Goal: Task Accomplishment & Management: Use online tool/utility

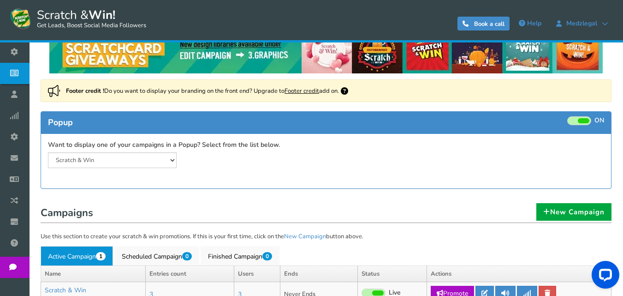
scroll to position [17, 0]
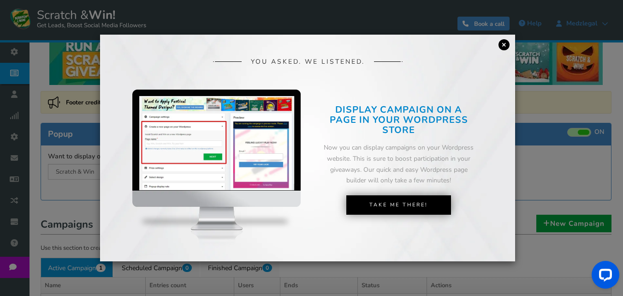
click at [504, 44] on link "×" at bounding box center [503, 44] width 11 height 11
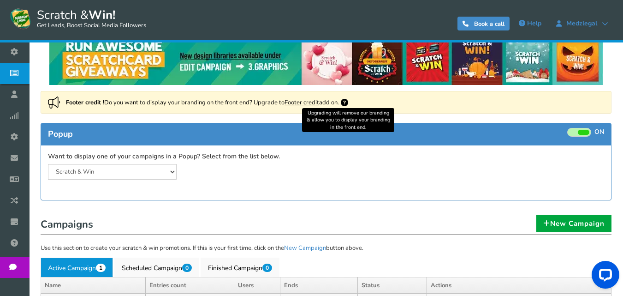
click at [348, 103] on icon at bounding box center [344, 102] width 7 height 7
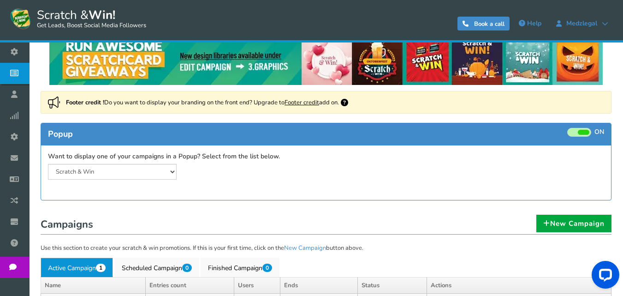
click at [301, 99] on link "Footer credit" at bounding box center [301, 102] width 35 height 8
click at [163, 173] on select "Scratch & Win" at bounding box center [112, 172] width 129 height 16
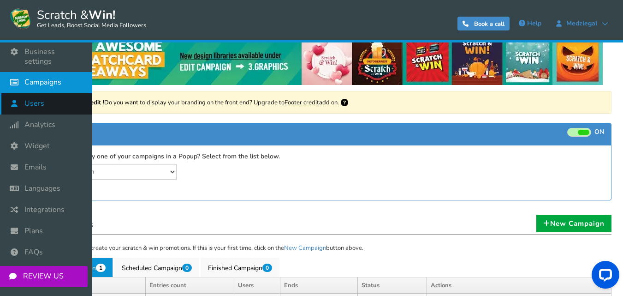
click at [61, 93] on link "Users" at bounding box center [46, 103] width 92 height 21
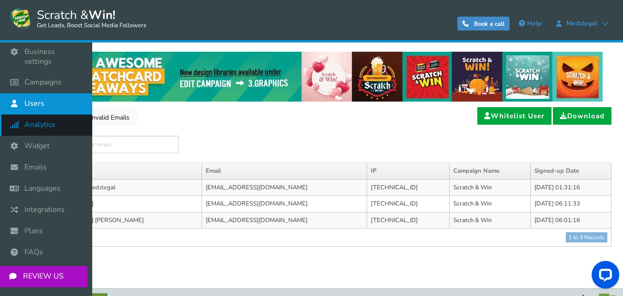
click at [43, 120] on span "Analytics" at bounding box center [39, 125] width 31 height 10
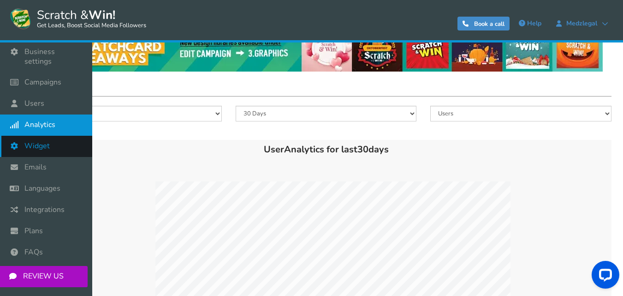
scroll to position [46, 0]
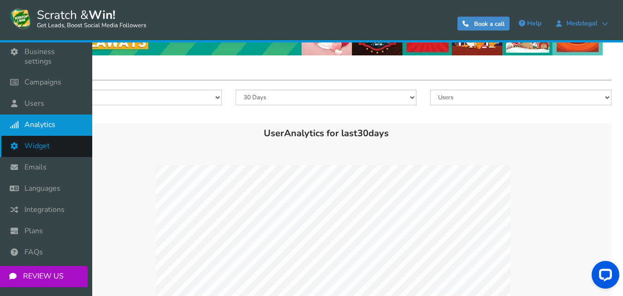
click at [35, 141] on span "Widget" at bounding box center [36, 146] width 25 height 10
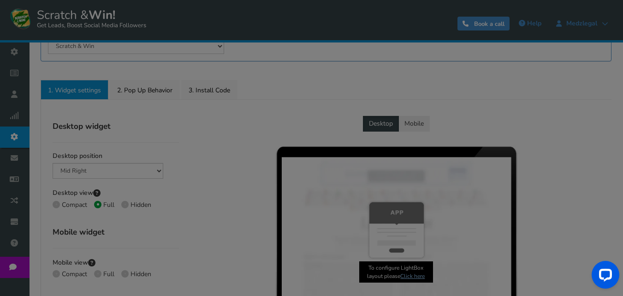
radio input "true"
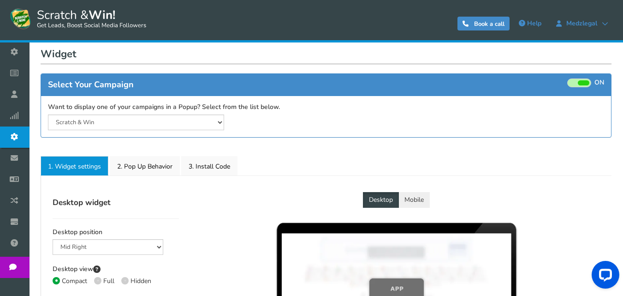
scroll to position [92, 0]
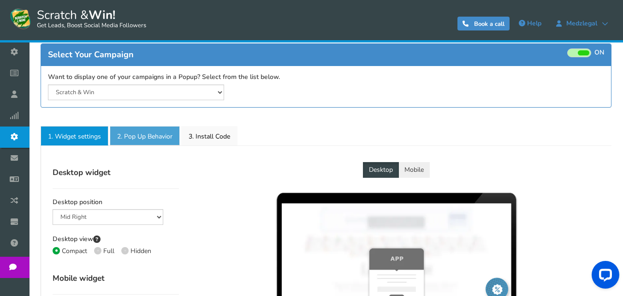
click at [154, 138] on link "2. Pop Up Behavior" at bounding box center [145, 135] width 70 height 19
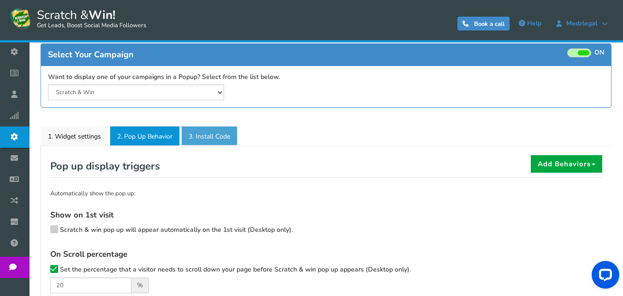
click at [206, 139] on link "3. Install Code" at bounding box center [209, 135] width 56 height 19
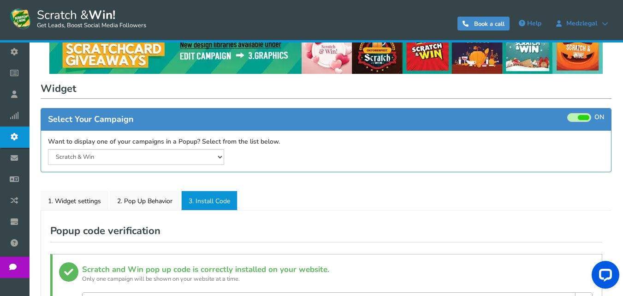
scroll to position [23, 0]
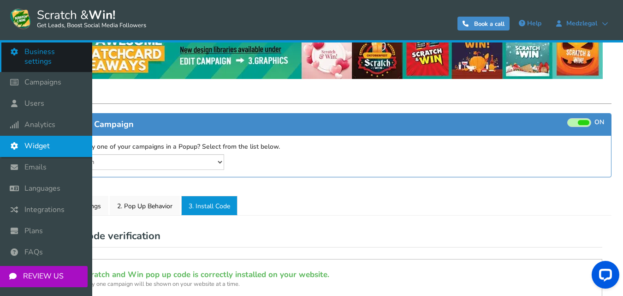
click at [59, 58] on link "Business settings" at bounding box center [46, 56] width 92 height 30
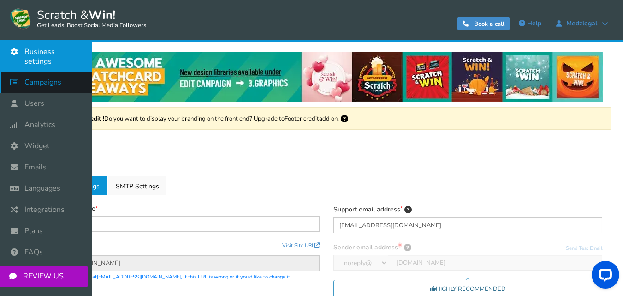
click at [46, 77] on span "Campaigns" at bounding box center [42, 82] width 37 height 10
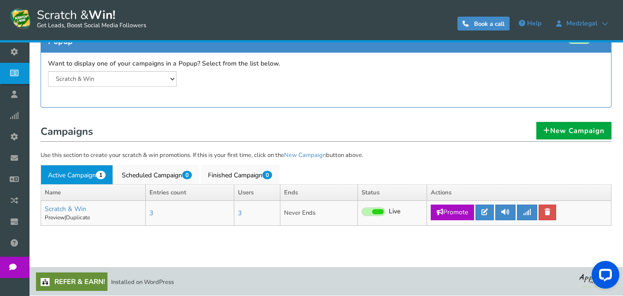
scroll to position [63, 0]
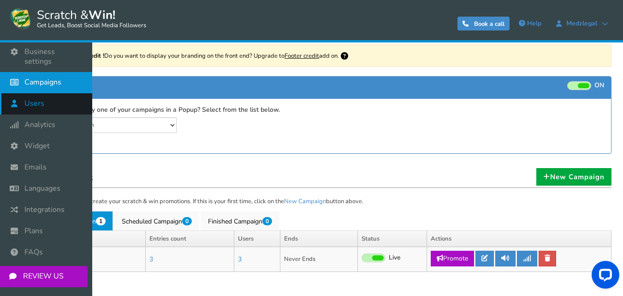
click at [25, 93] on icon at bounding box center [17, 103] width 18 height 20
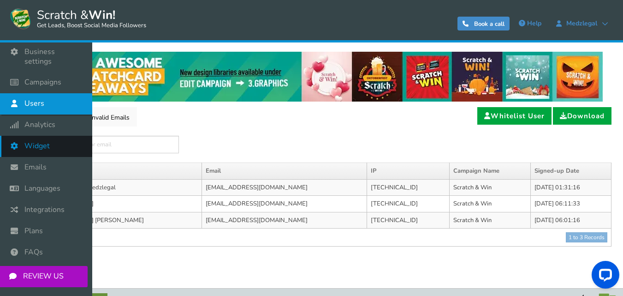
click at [44, 141] on span "Widget" at bounding box center [36, 146] width 25 height 10
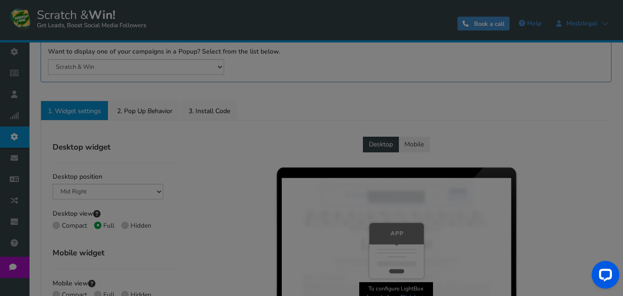
scroll to position [138, 0]
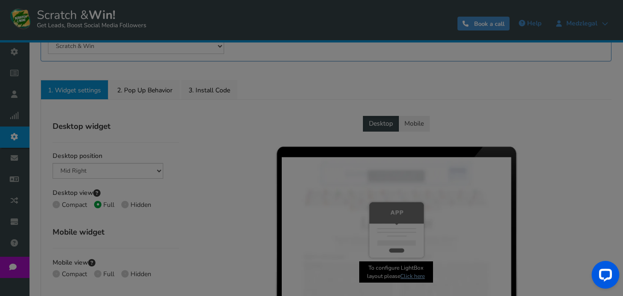
radio input "true"
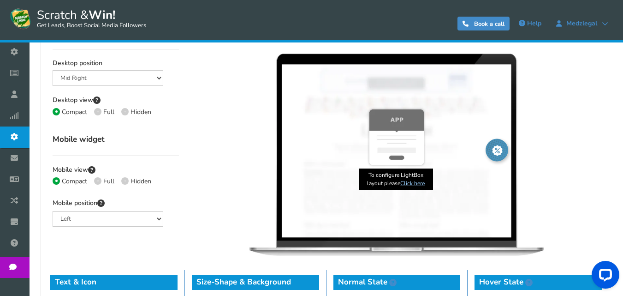
scroll to position [247, 0]
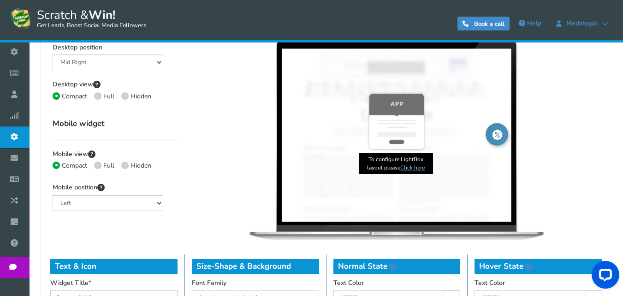
click at [412, 166] on link "Click here" at bounding box center [412, 167] width 24 height 7
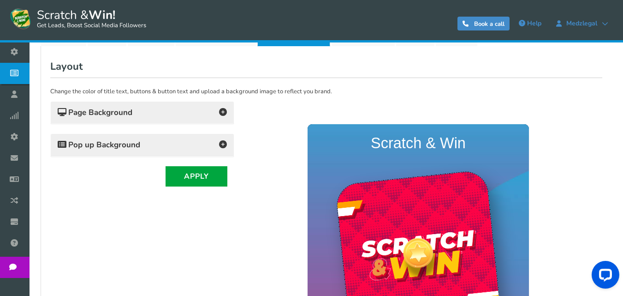
scroll to position [184, 0]
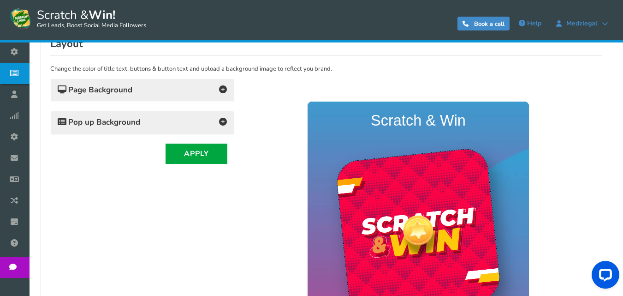
click at [224, 124] on icon at bounding box center [223, 122] width 8 height 8
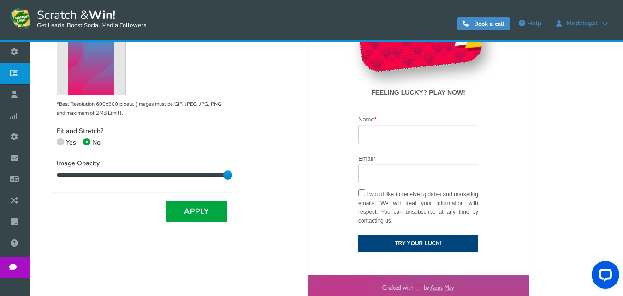
scroll to position [369, 0]
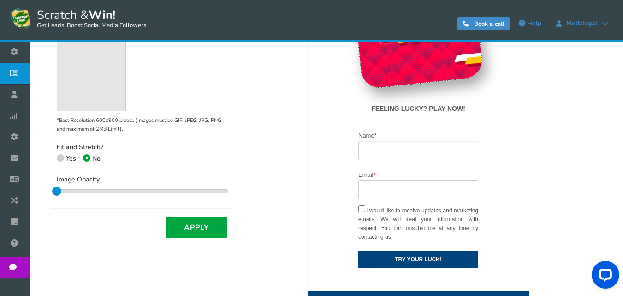
drag, startPoint x: 225, startPoint y: 189, endPoint x: 47, endPoint y: 191, distance: 178.0
click at [47, 191] on div "Layout Change the color of title text, buttons & button text and upload a backg…" at bounding box center [326, 106] width 566 height 516
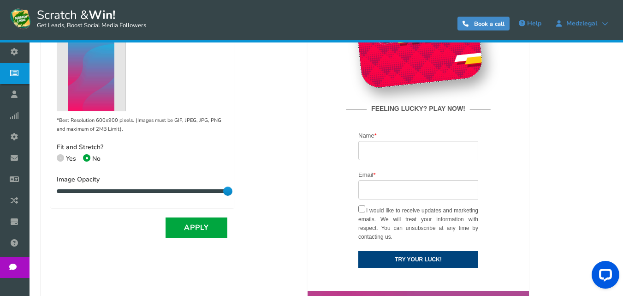
drag, startPoint x: 55, startPoint y: 190, endPoint x: 239, endPoint y: 190, distance: 184.0
click at [239, 190] on div "Change the color of title text, buttons & button text and upload a background i…" at bounding box center [326, 116] width 552 height 493
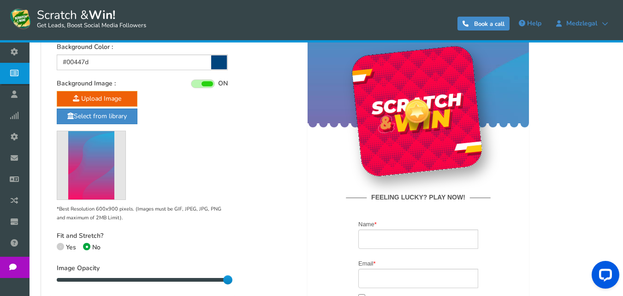
scroll to position [277, 0]
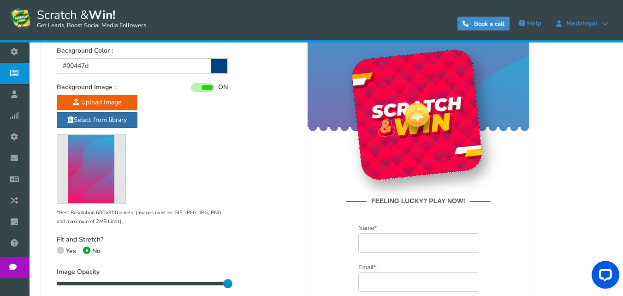
click at [121, 119] on link "Select from library" at bounding box center [97, 120] width 81 height 16
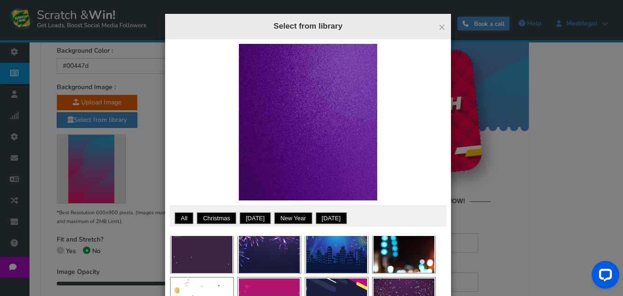
click at [146, 169] on div "× Close Select from library Want to show your own text on an image? Choose from…" at bounding box center [311, 148] width 623 height 296
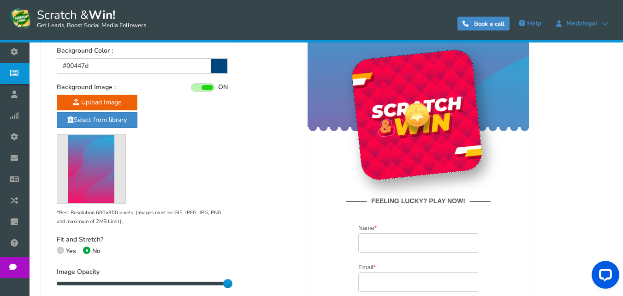
click at [223, 65] on icon at bounding box center [219, 66] width 16 height 14
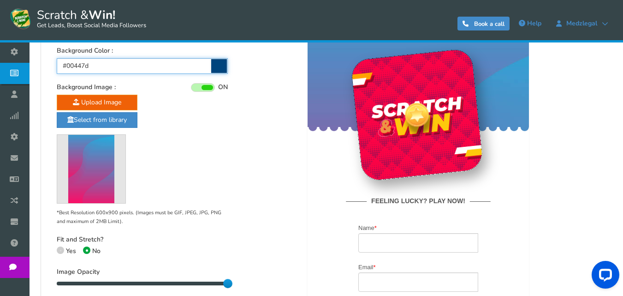
click at [223, 65] on input "#00447d" at bounding box center [142, 66] width 171 height 16
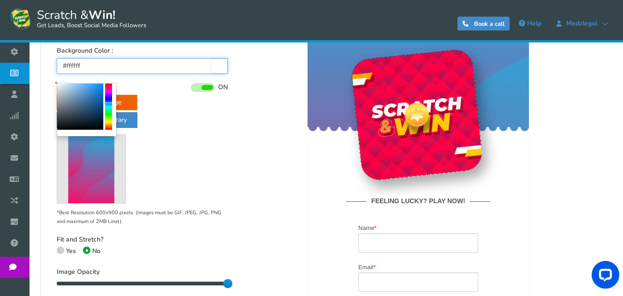
drag, startPoint x: 61, startPoint y: 88, endPoint x: 47, endPoint y: 75, distance: 18.6
click at [47, 75] on body "Display on your website Scratch & Win! Get Leads, Boost Social Media Followers …" at bounding box center [311, 124] width 623 height 802
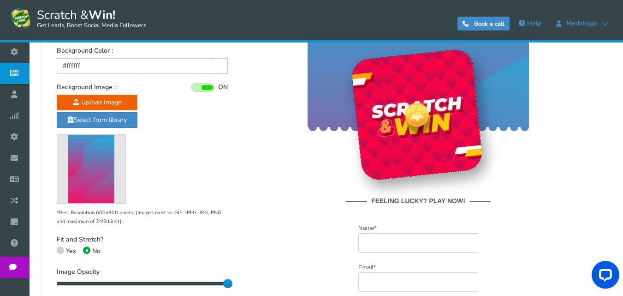
click at [200, 133] on div "Upload Image Select from library *Best Resolution 600x900 pixels. (Images must …" at bounding box center [142, 160] width 171 height 131
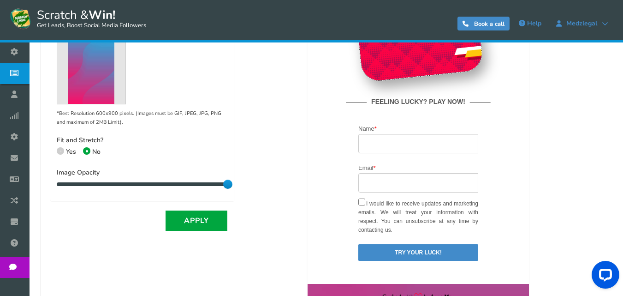
scroll to position [461, 0]
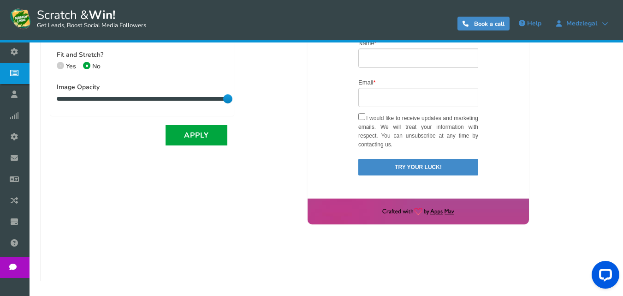
drag, startPoint x: 467, startPoint y: -102, endPoint x: 246, endPoint y: 99, distance: 299.3
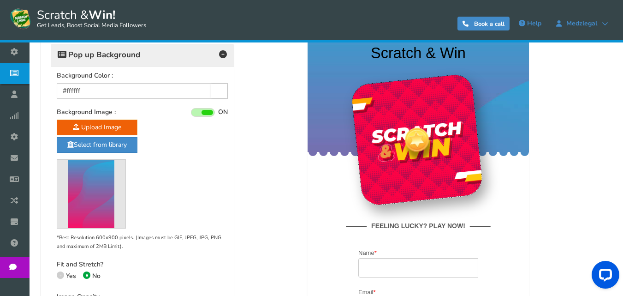
scroll to position [231, 0]
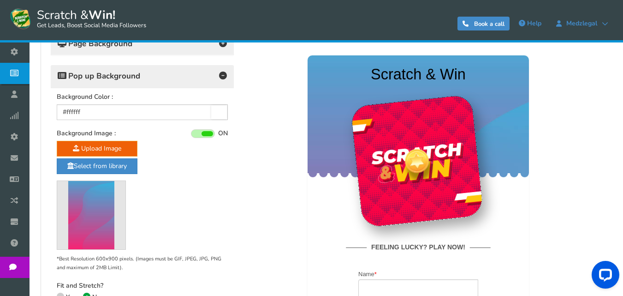
click at [218, 113] on icon at bounding box center [219, 112] width 16 height 14
click at [218, 113] on input "#ffffff" at bounding box center [142, 112] width 171 height 16
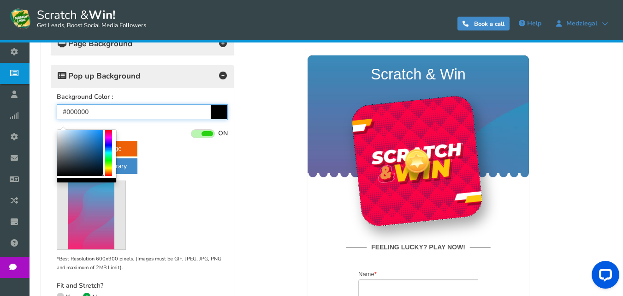
drag, startPoint x: 77, startPoint y: 145, endPoint x: 112, endPoint y: 191, distance: 57.6
click at [112, 191] on body "Display on your website Scratch & Win! Get Leads, Boost Social Media Followers …" at bounding box center [311, 170] width 623 height 802
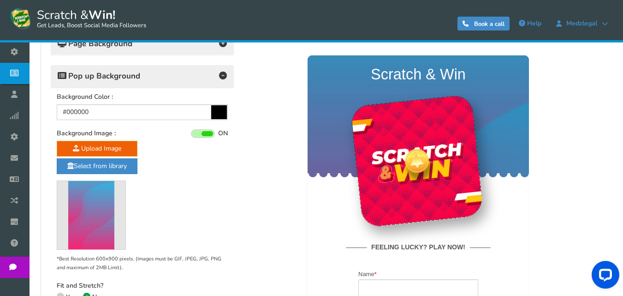
drag, startPoint x: 257, startPoint y: 193, endPoint x: 263, endPoint y: 175, distance: 19.0
click at [257, 192] on div at bounding box center [418, 265] width 354 height 467
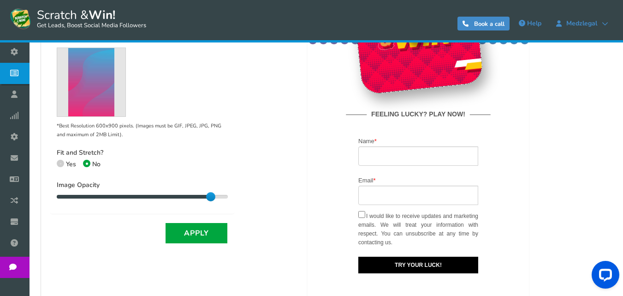
scroll to position [415, 0]
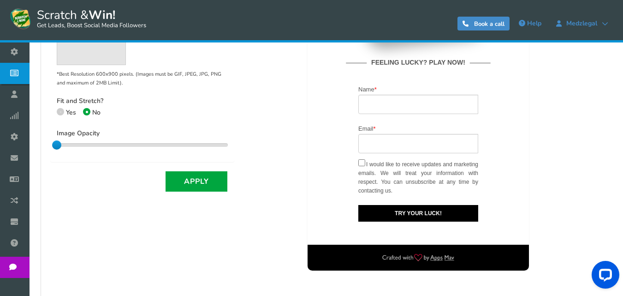
drag, startPoint x: 211, startPoint y: 143, endPoint x: 54, endPoint y: 149, distance: 156.4
click at [54, 149] on div "Background Color : #000000 Background Image : ON OFF Click to ON or OFF the bac…" at bounding box center [142, 32] width 183 height 258
click at [279, 144] on div at bounding box center [418, 81] width 354 height 467
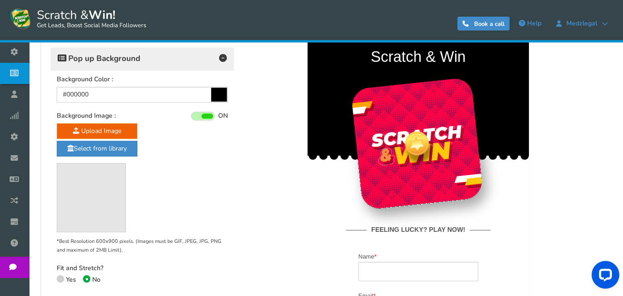
scroll to position [231, 0]
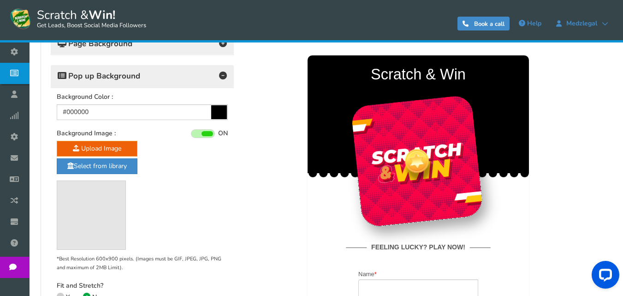
click at [218, 116] on icon at bounding box center [219, 112] width 16 height 14
click at [218, 116] on input "#000000" at bounding box center [142, 112] width 171 height 16
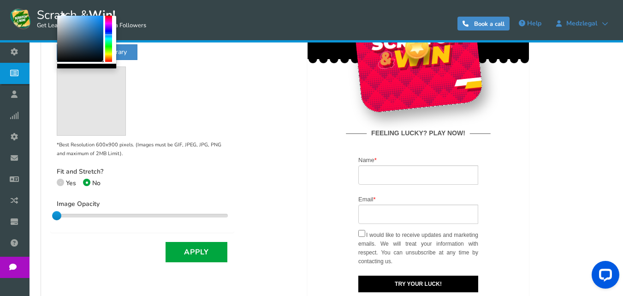
scroll to position [323, 0]
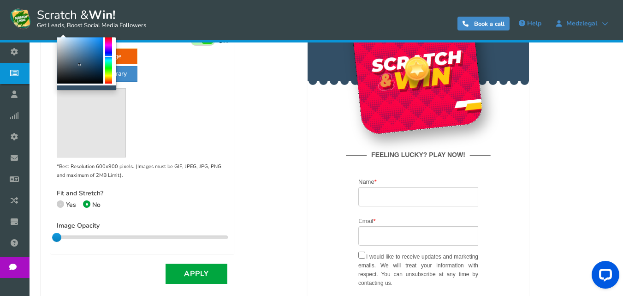
drag, startPoint x: 88, startPoint y: 67, endPoint x: 80, endPoint y: 65, distance: 8.5
click at [80, 65] on div at bounding box center [80, 60] width 46 height 46
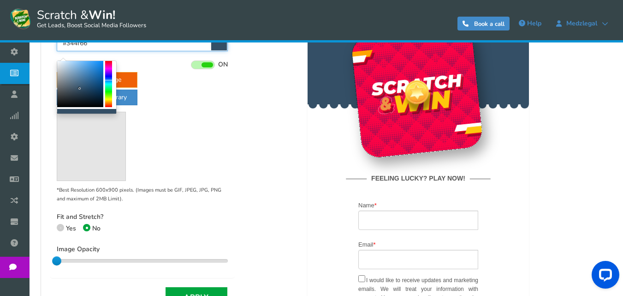
scroll to position [277, 0]
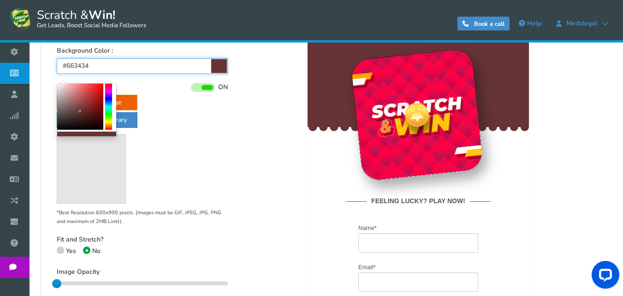
drag, startPoint x: 107, startPoint y: 89, endPoint x: 108, endPoint y: 82, distance: 6.9
click at [108, 82] on body "Display on your website Scratch & Win! Get Leads, Boost Social Media Followers …" at bounding box center [311, 124] width 623 height 802
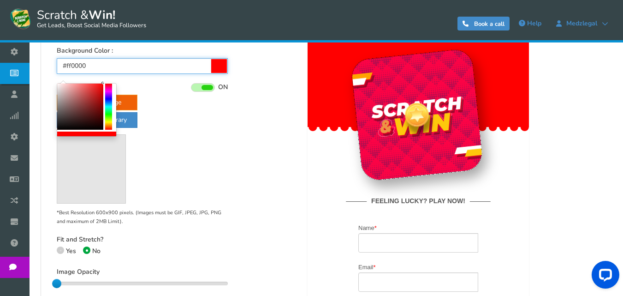
drag, startPoint x: 86, startPoint y: 99, endPoint x: 108, endPoint y: 82, distance: 28.0
click at [108, 82] on body "Display on your website Scratch & Win! Get Leads, Boost Social Media Followers …" at bounding box center [311, 124] width 623 height 802
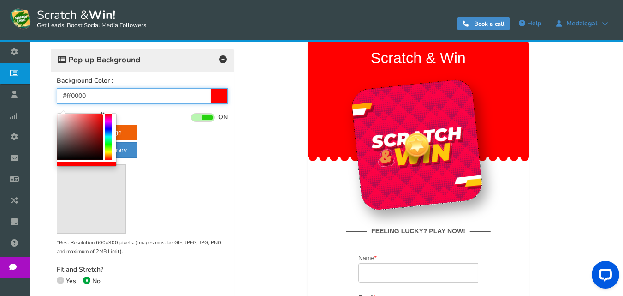
scroll to position [231, 0]
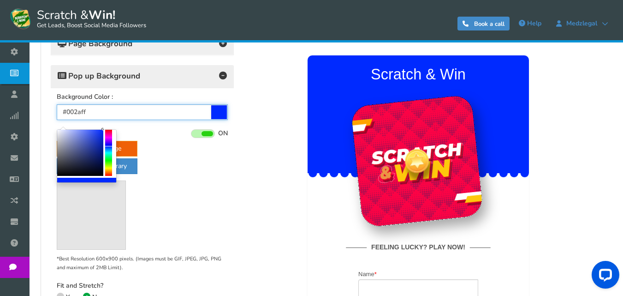
drag, startPoint x: 111, startPoint y: 154, endPoint x: 110, endPoint y: 146, distance: 8.0
click at [110, 146] on div at bounding box center [108, 153] width 7 height 46
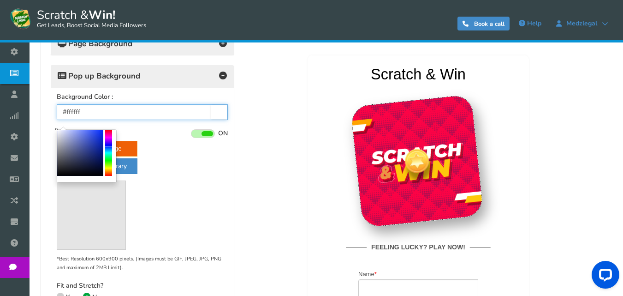
drag, startPoint x: 80, startPoint y: 154, endPoint x: 54, endPoint y: 119, distance: 43.8
click at [54, 119] on body "Display on your website Scratch & Win! Get Leads, Boost Social Media Followers …" at bounding box center [311, 170] width 623 height 802
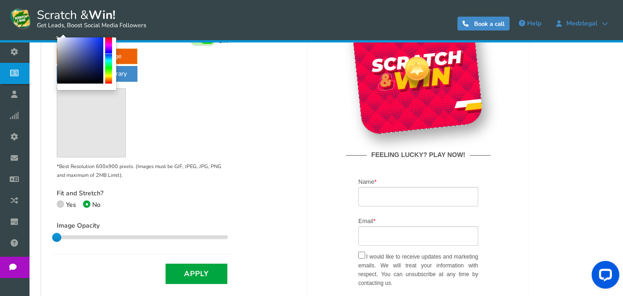
scroll to position [277, 0]
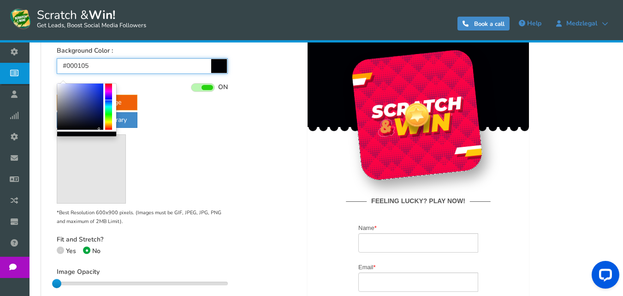
drag, startPoint x: 90, startPoint y: 115, endPoint x: 99, endPoint y: 129, distance: 16.4
click at [99, 129] on div at bounding box center [80, 106] width 46 height 46
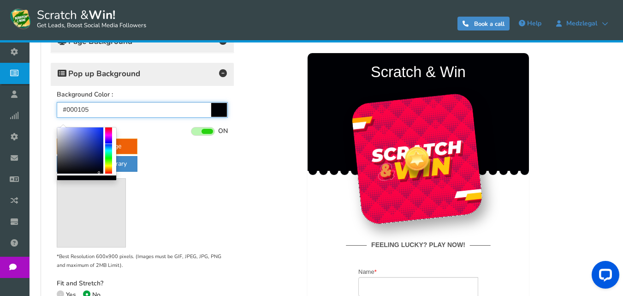
scroll to position [231, 0]
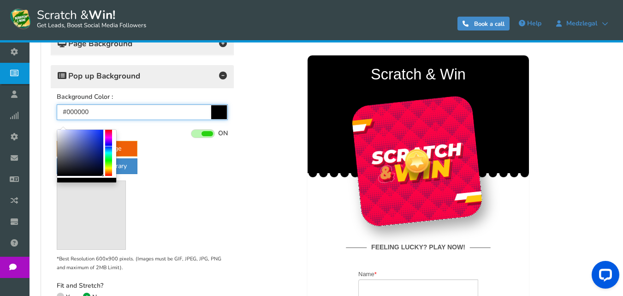
drag, startPoint x: 87, startPoint y: 139, endPoint x: 108, endPoint y: 186, distance: 51.6
click at [108, 186] on body "Display on your website Scratch & Win! Get Leads, Boost Social Media Followers …" at bounding box center [311, 170] width 623 height 802
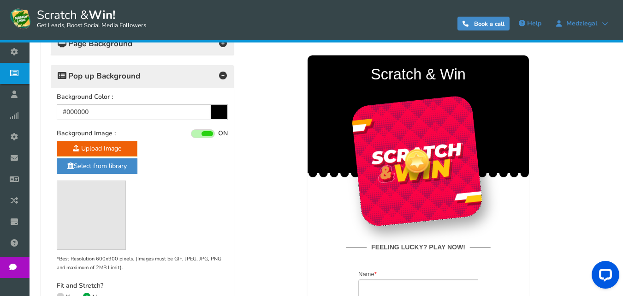
drag, startPoint x: 189, startPoint y: 184, endPoint x: 188, endPoint y: 178, distance: 6.0
click at [189, 184] on div "Upload Image Select from library *Best Resolution 600x900 pixels. (Images must …" at bounding box center [142, 206] width 171 height 131
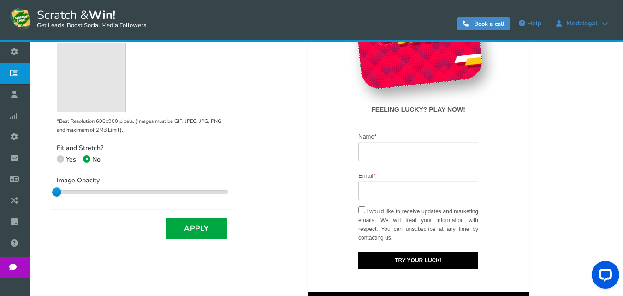
scroll to position [369, 0]
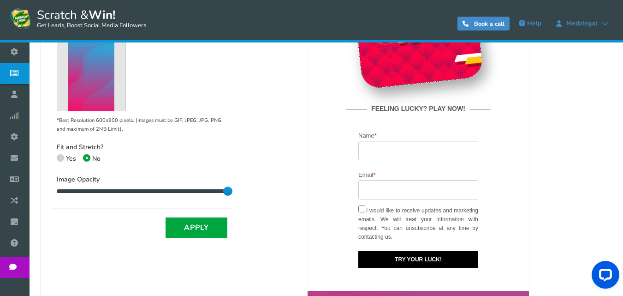
drag, startPoint x: 299, startPoint y: 84, endPoint x: 254, endPoint y: 185, distance: 111.1
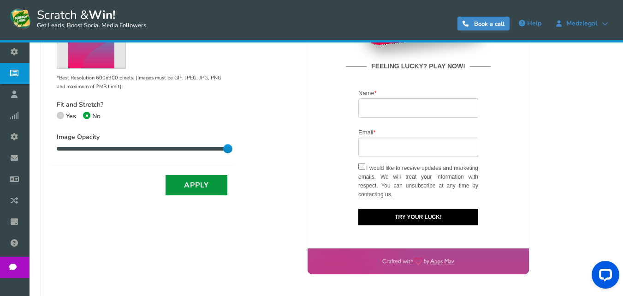
scroll to position [415, 0]
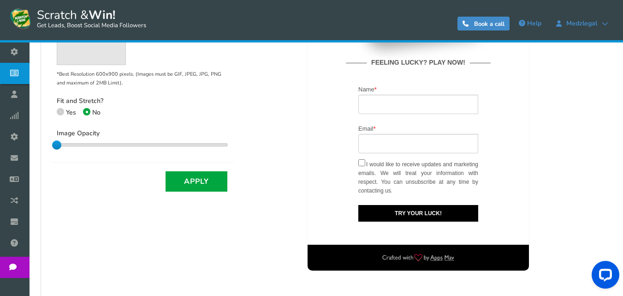
drag, startPoint x: 225, startPoint y: 142, endPoint x: 50, endPoint y: 156, distance: 175.7
click at [50, 156] on div "Layout Change the color of title text, buttons & button text and upload a backg…" at bounding box center [326, 60] width 566 height 516
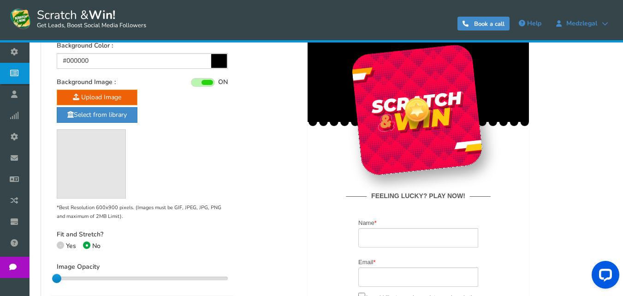
scroll to position [231, 0]
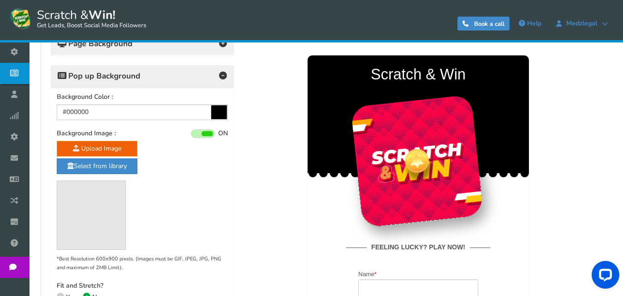
click at [212, 113] on icon at bounding box center [219, 112] width 16 height 14
click at [212, 113] on input "#000000" at bounding box center [142, 112] width 171 height 16
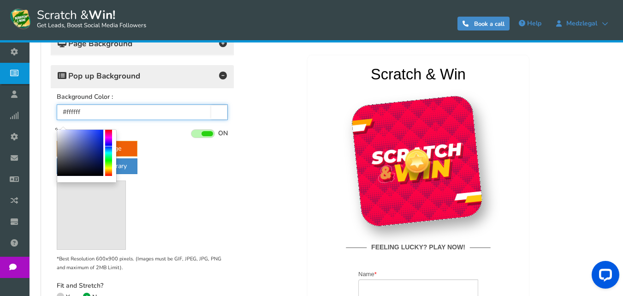
drag, startPoint x: 72, startPoint y: 139, endPoint x: 48, endPoint y: 124, distance: 28.3
click at [48, 124] on body "Display on your website Scratch & Win! Get Leads, Boost Social Media Followers …" at bounding box center [311, 170] width 623 height 802
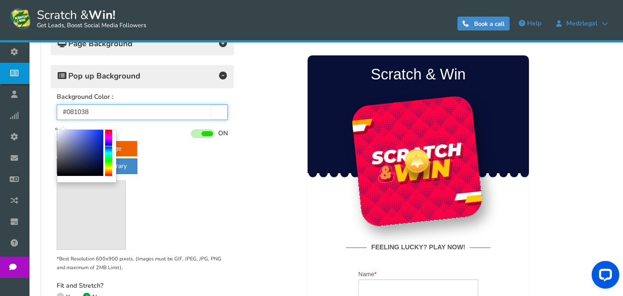
type input "#000000"
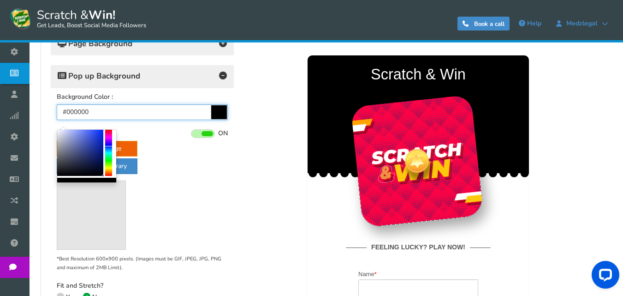
drag, startPoint x: 96, startPoint y: 166, endPoint x: 163, endPoint y: 194, distance: 72.5
click at [119, 189] on body "Display on your website Scratch & Win! Get Leads, Boost Social Media Followers …" at bounding box center [311, 170] width 623 height 802
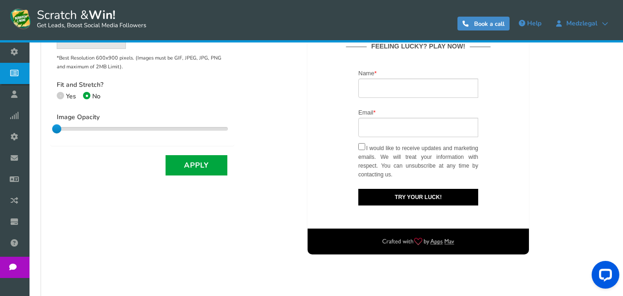
scroll to position [415, 0]
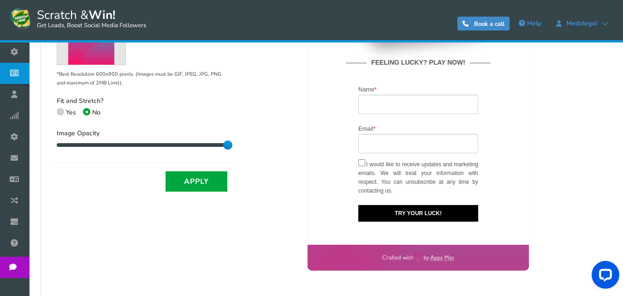
drag, startPoint x: 299, startPoint y: -8, endPoint x: 261, endPoint y: 143, distance: 156.5
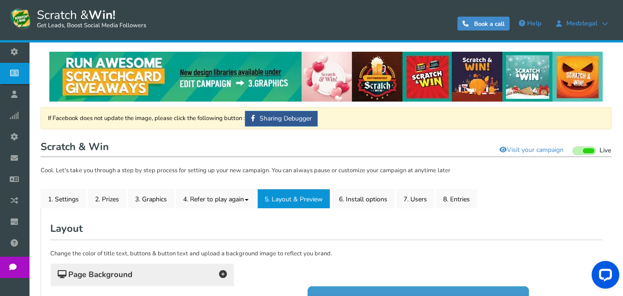
scroll to position [46, 0]
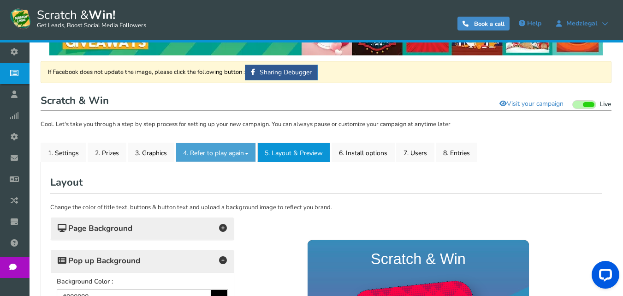
drag, startPoint x: 208, startPoint y: 148, endPoint x: 230, endPoint y: 154, distance: 22.5
click at [209, 148] on link "4. Refer to play again" at bounding box center [216, 151] width 80 height 19
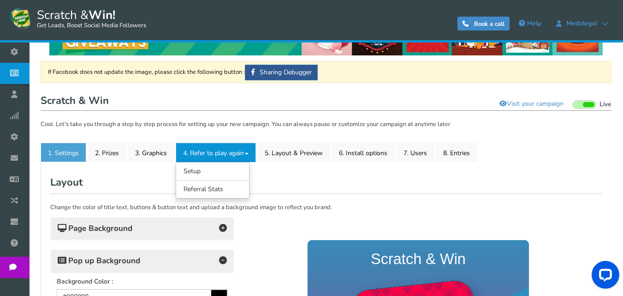
click at [60, 150] on link "1. Settings" at bounding box center [64, 151] width 46 height 19
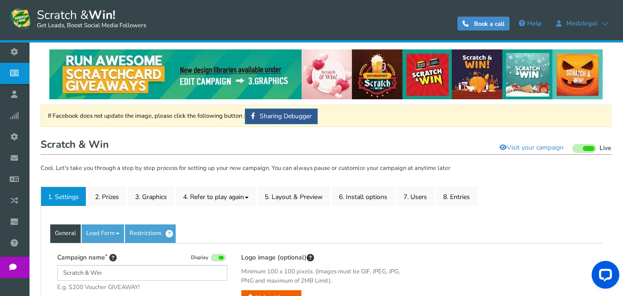
scroll to position [0, 0]
